Goal: Navigation & Orientation: Find specific page/section

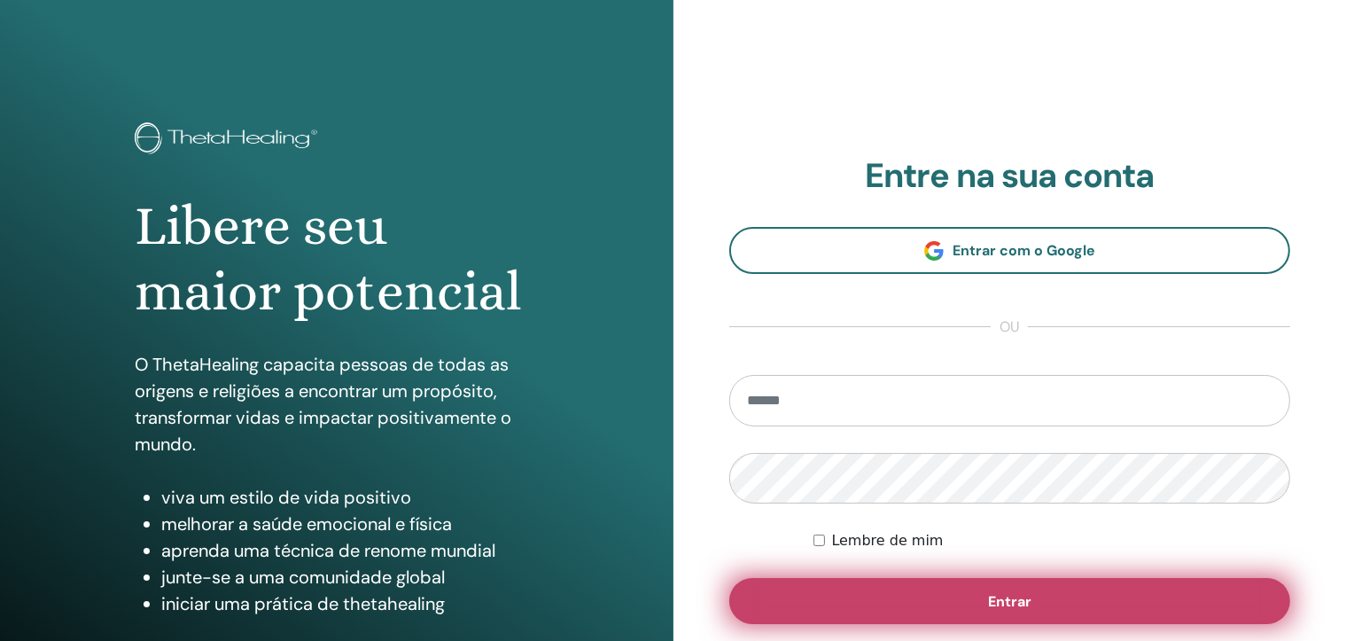
type input "**********"
click at [1074, 601] on button "Entrar" at bounding box center [1010, 601] width 562 height 46
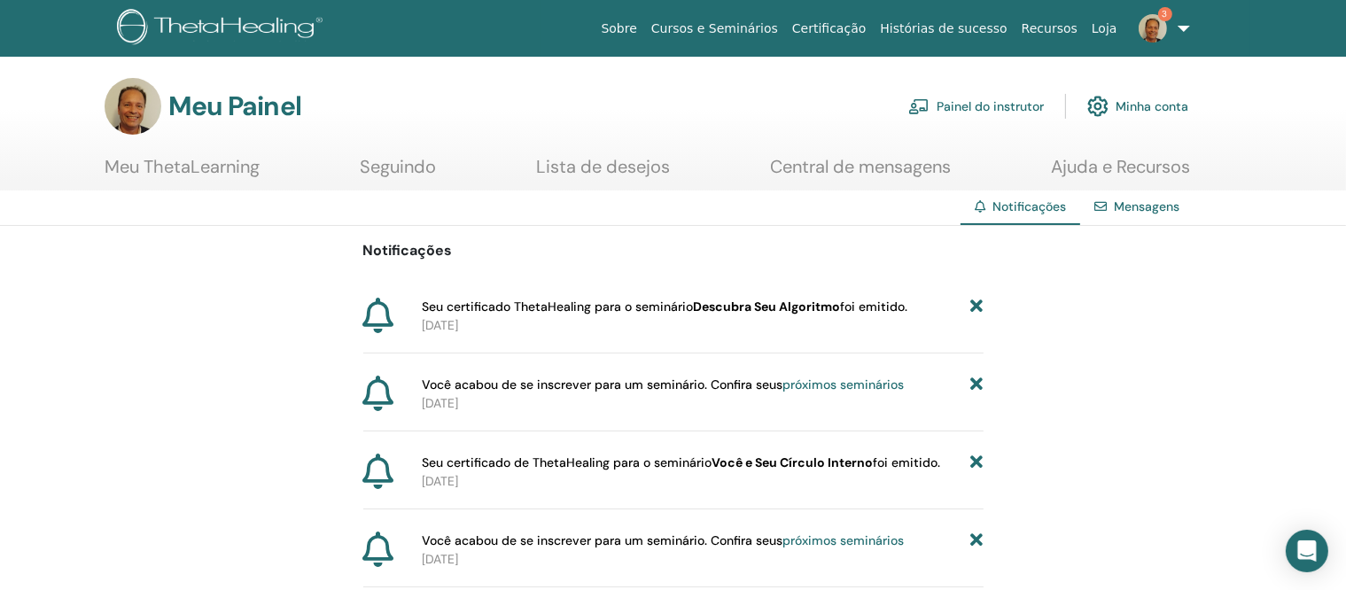
click at [386, 161] on font "Seguindo" at bounding box center [398, 166] width 76 height 23
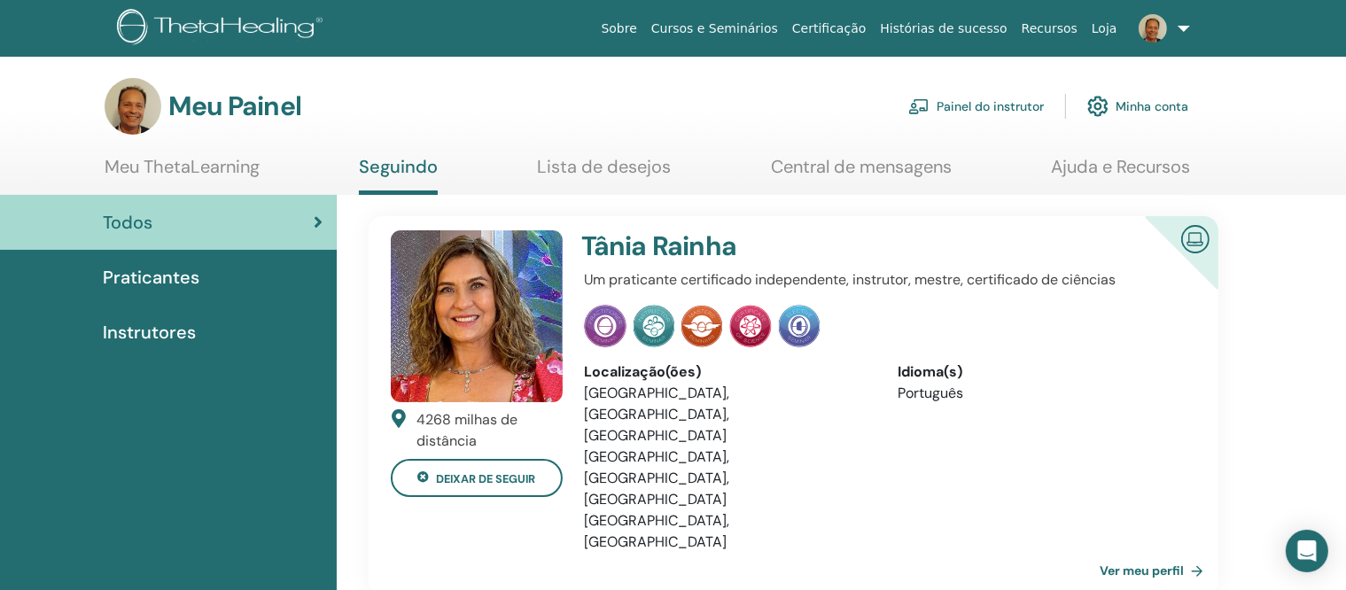
click at [836, 168] on font "Central de mensagens" at bounding box center [861, 166] width 181 height 23
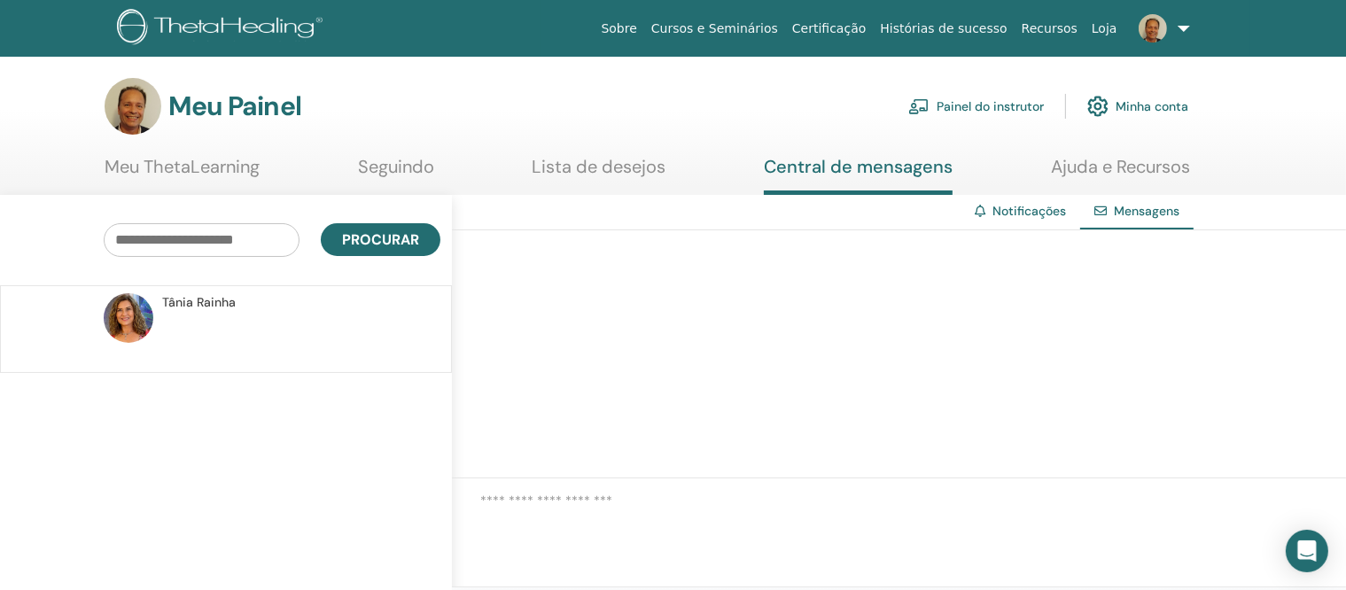
click at [989, 102] on font "Painel do instrutor" at bounding box center [990, 107] width 107 height 16
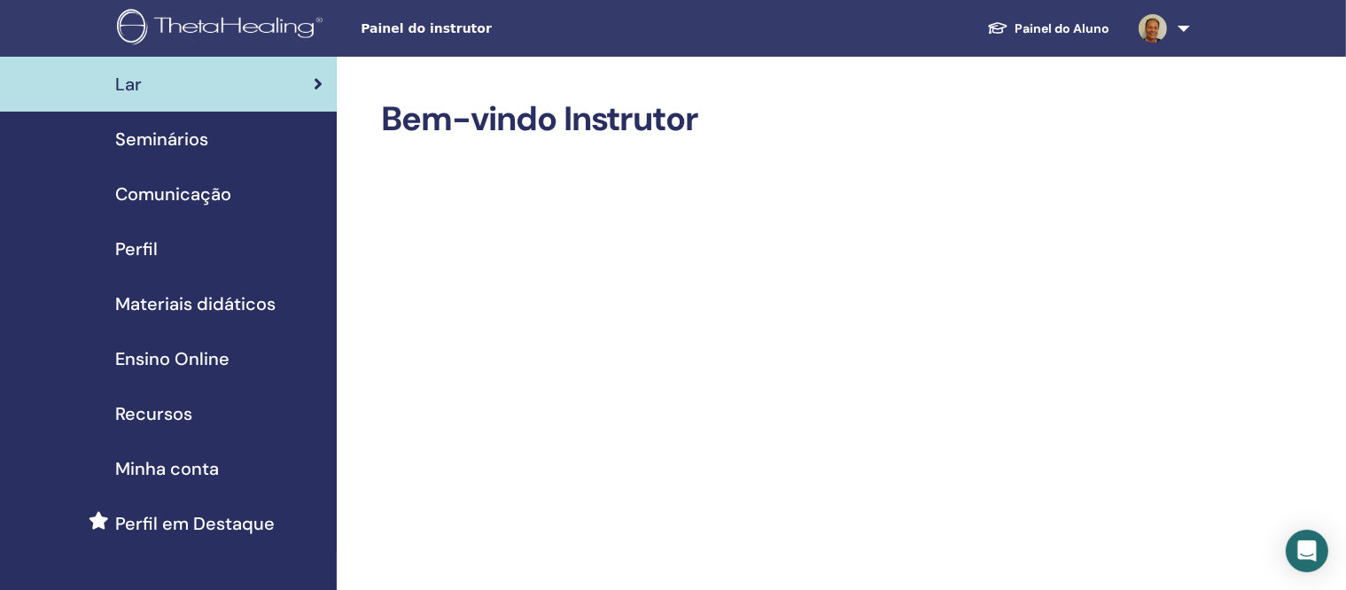
click at [1181, 27] on link at bounding box center [1161, 28] width 73 height 57
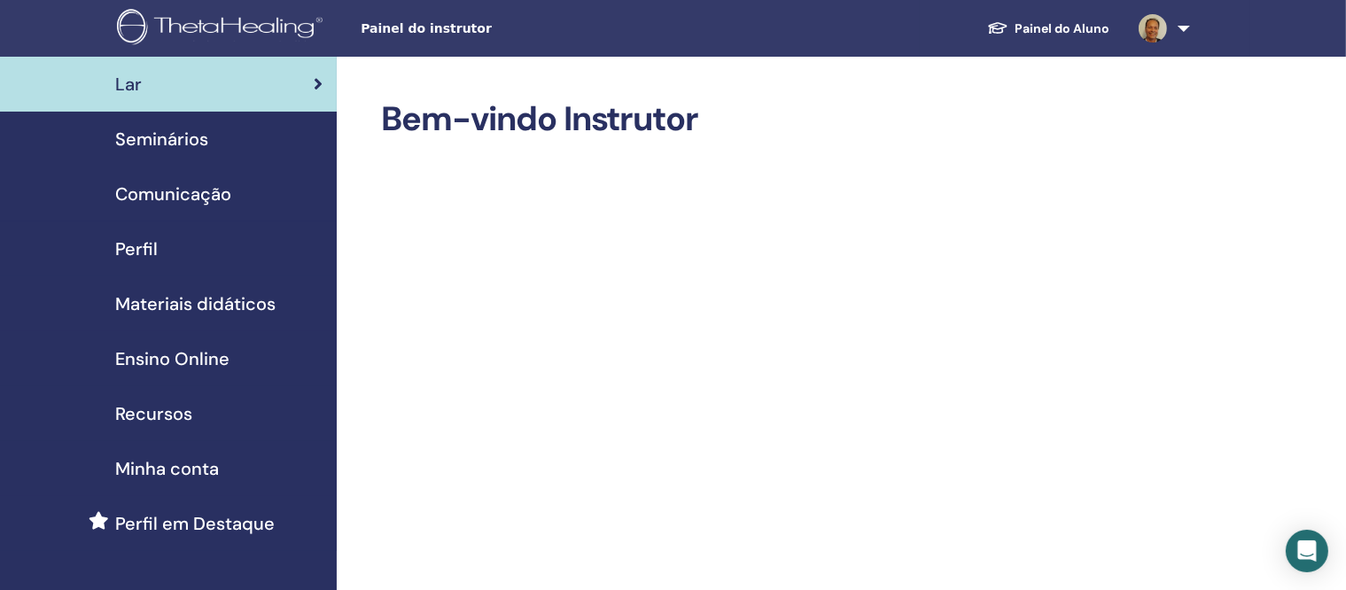
click at [316, 79] on icon at bounding box center [318, 84] width 9 height 18
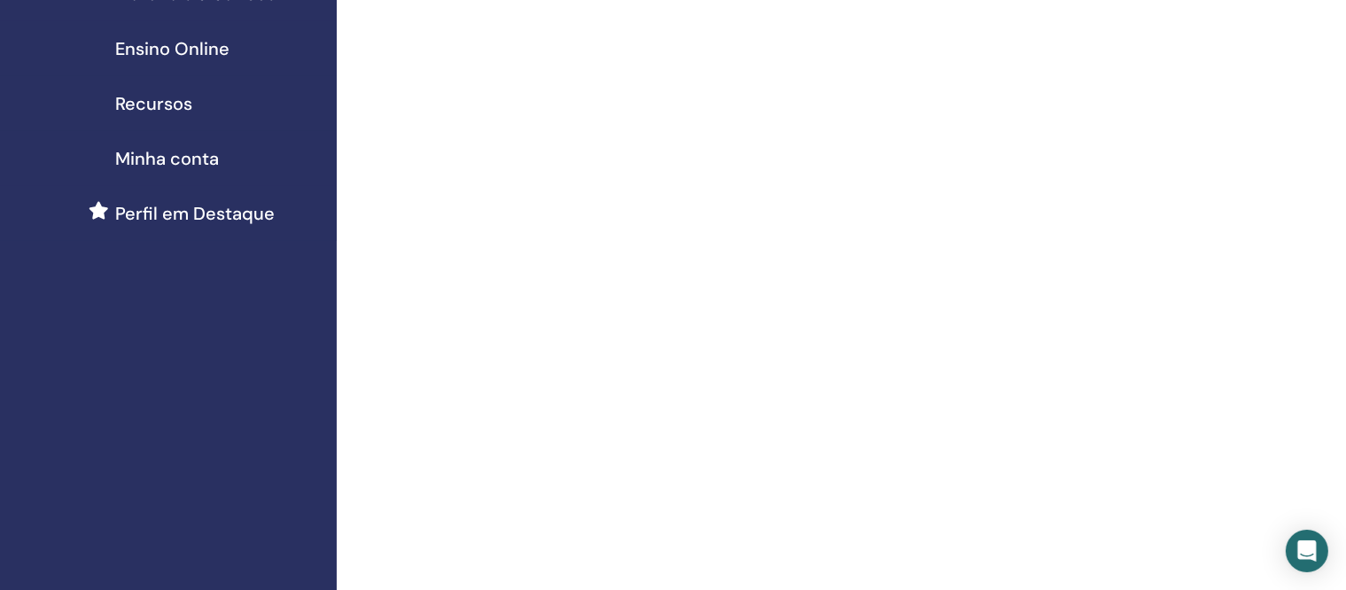
scroll to position [314, 0]
drag, startPoint x: 1360, startPoint y: 21, endPoint x: 1340, endPoint y: 422, distance: 401.1
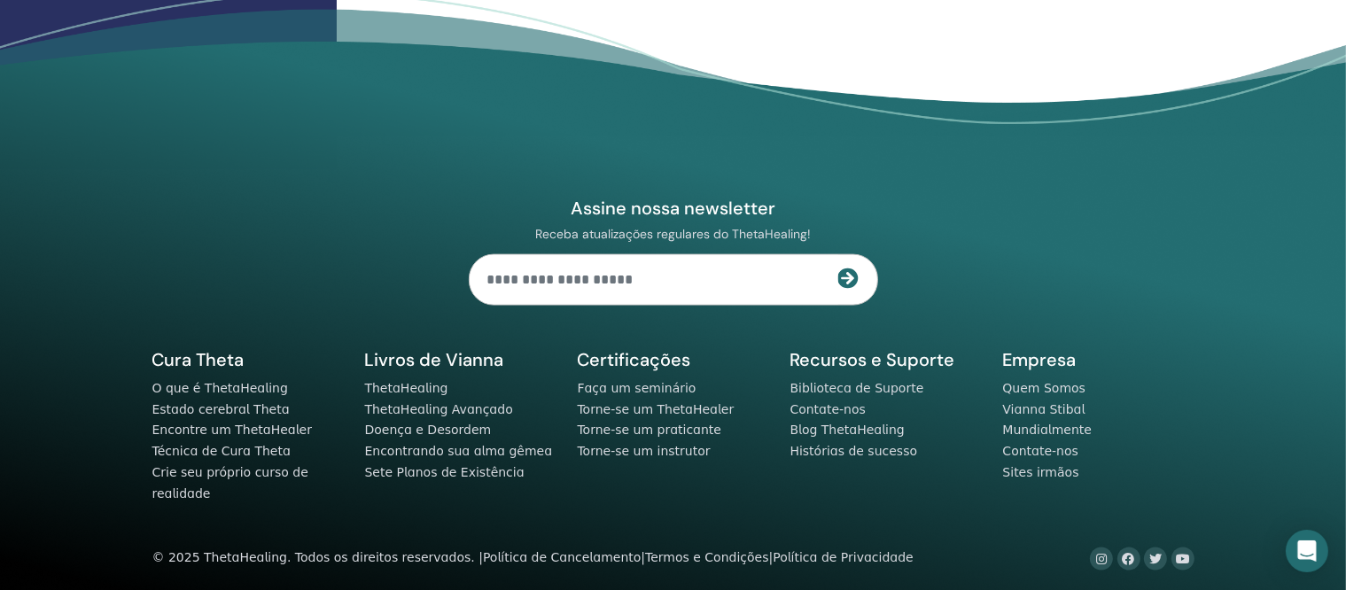
scroll to position [2381, 0]
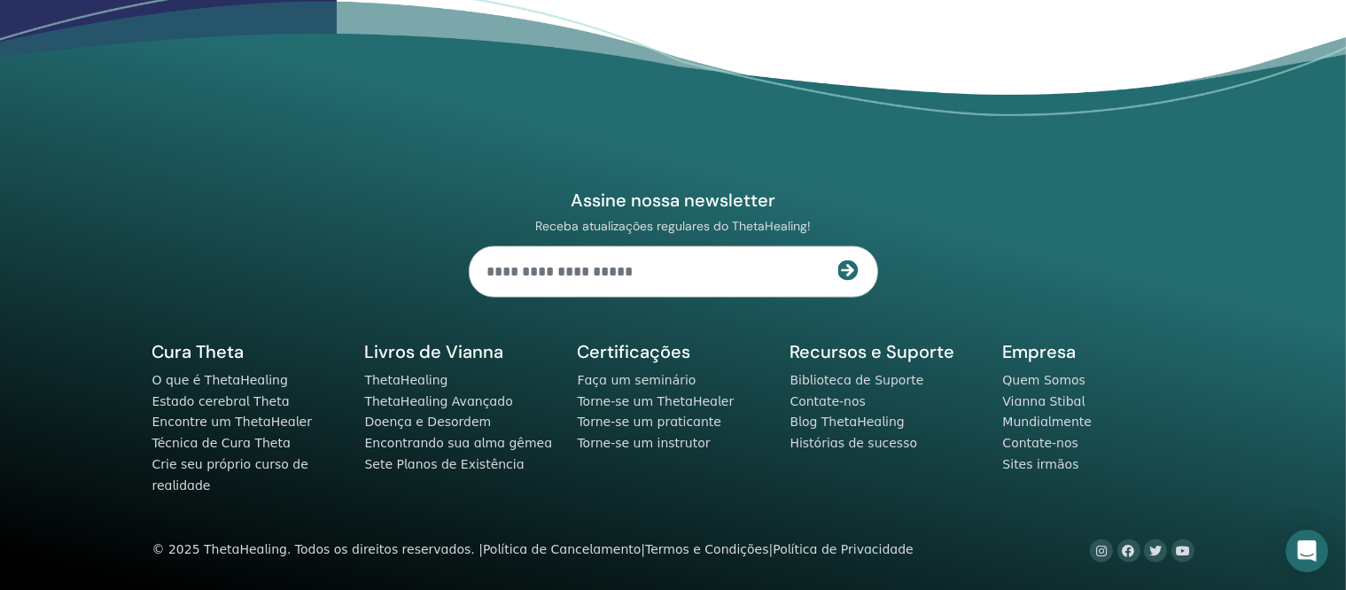
click at [1340, 422] on footer "Assine nossa newsletter Receba atualizações regulares do ThetaHealing! Cura The…" at bounding box center [673, 288] width 1346 height 608
